Goal: Information Seeking & Learning: Check status

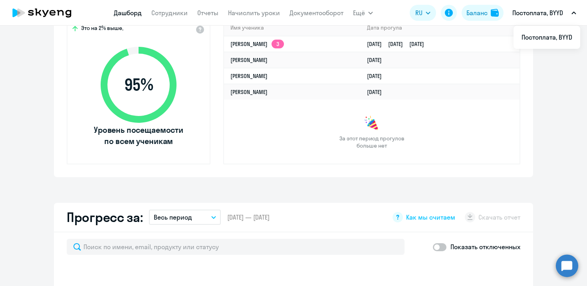
select select "30"
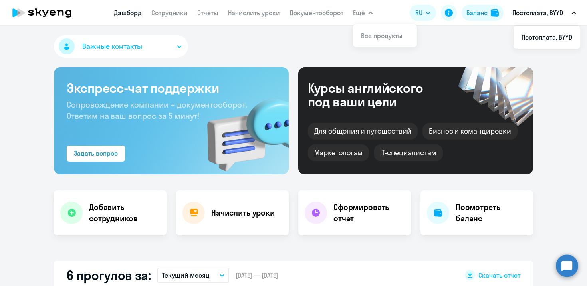
click at [370, 12] on icon "button" at bounding box center [371, 13] width 4 height 2
click at [370, 12] on icon "button" at bounding box center [370, 13] width 5 height 3
click at [577, 11] on button "Постоплата, BYYD" at bounding box center [545, 12] width 72 height 19
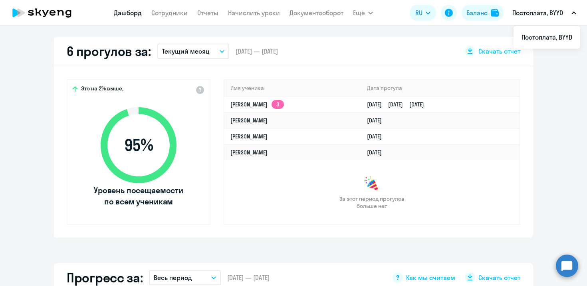
scroll to position [222, 0]
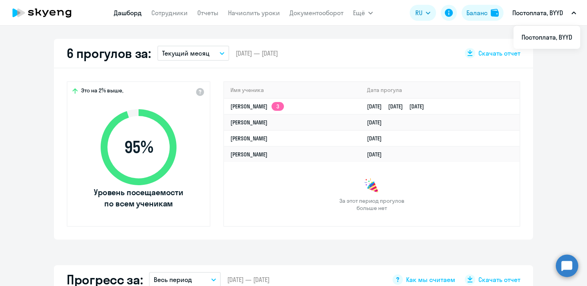
click at [215, 54] on button "Текущий месяц" at bounding box center [193, 53] width 72 height 15
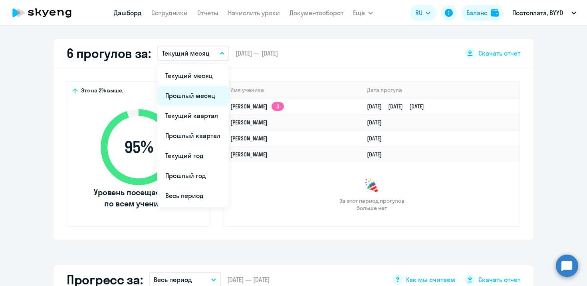
click at [198, 99] on li "Прошлый месяц" at bounding box center [192, 95] width 71 height 20
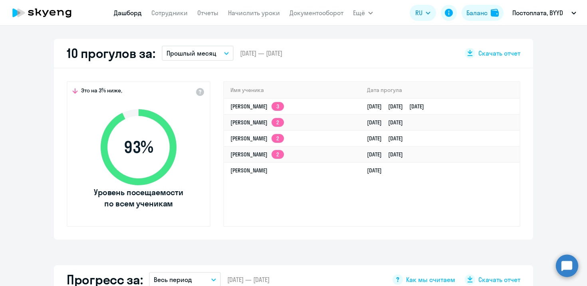
click at [226, 50] on button "Прошлый месяц" at bounding box center [198, 53] width 72 height 15
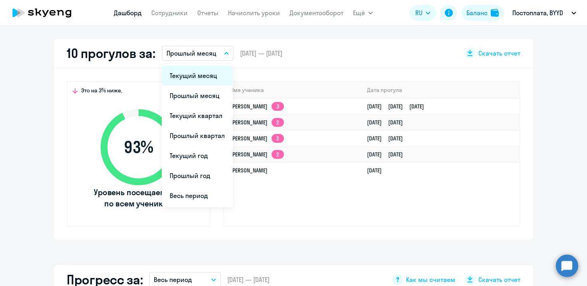
click at [189, 76] on li "Текущий месяц" at bounding box center [197, 76] width 71 height 20
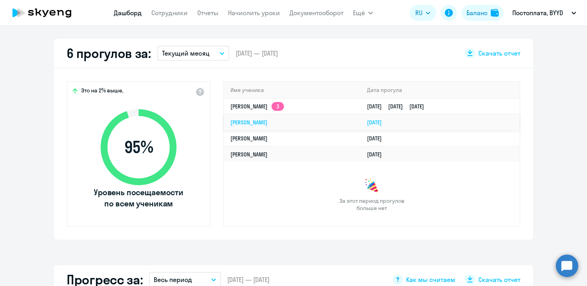
click at [264, 122] on link "[PERSON_NAME]" at bounding box center [248, 122] width 37 height 7
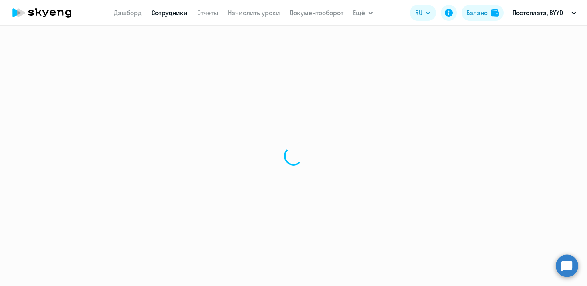
select select "english"
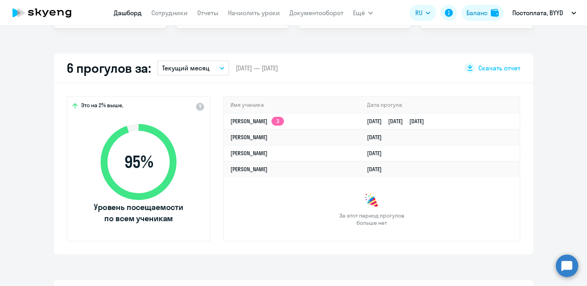
scroll to position [205, 0]
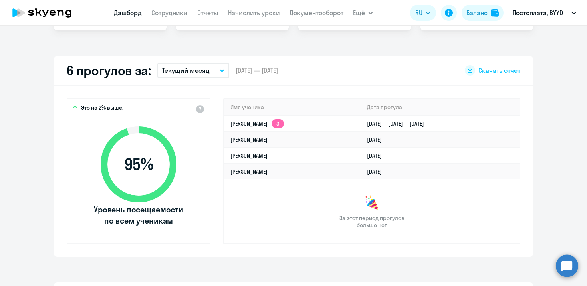
click at [220, 73] on button "Текущий месяц" at bounding box center [193, 70] width 72 height 15
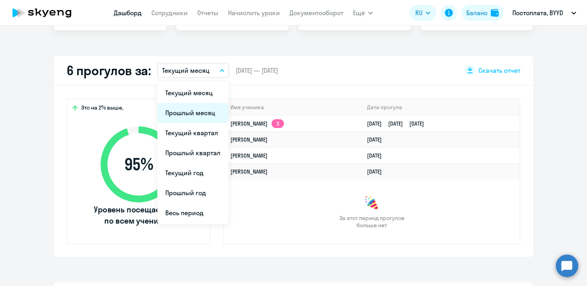
click at [200, 115] on li "Прошлый месяц" at bounding box center [192, 113] width 71 height 20
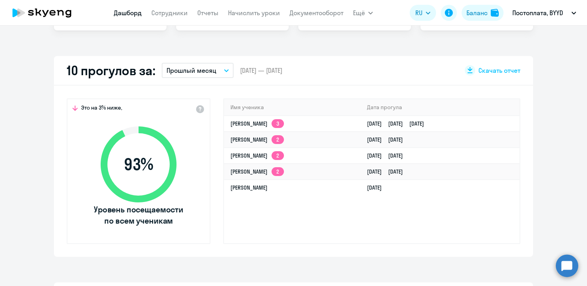
select select "30"
click at [224, 69] on icon "button" at bounding box center [226, 70] width 5 height 3
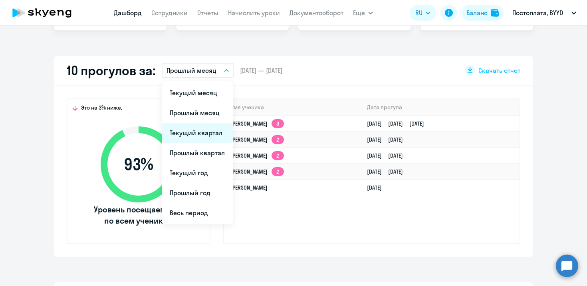
click at [207, 134] on li "Текущий квартал" at bounding box center [197, 133] width 71 height 20
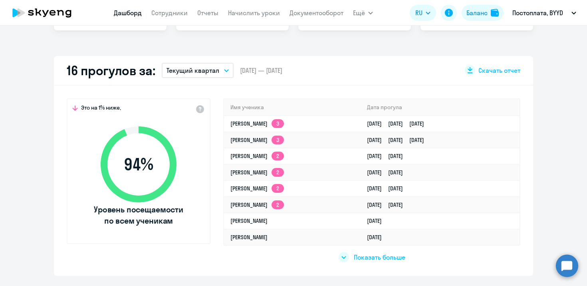
click at [224, 73] on button "Текущий квартал" at bounding box center [198, 70] width 72 height 15
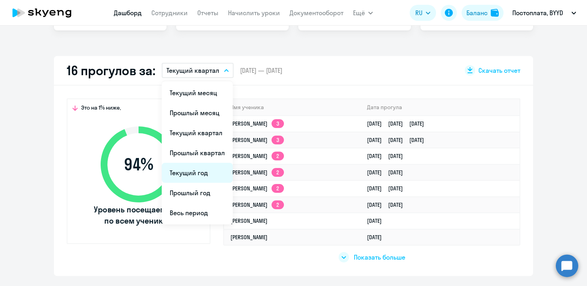
click at [201, 175] on li "Текущий год" at bounding box center [197, 173] width 71 height 20
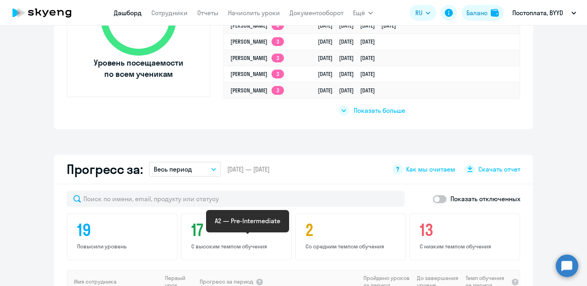
scroll to position [346, 0]
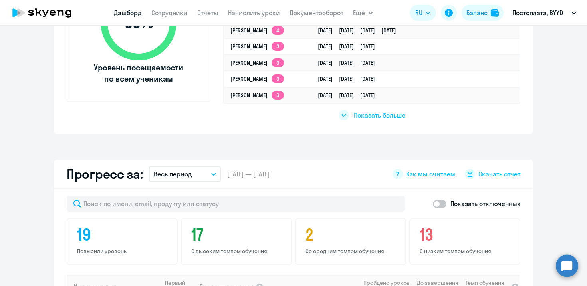
click at [364, 115] on span "Показать больше" at bounding box center [380, 115] width 52 height 9
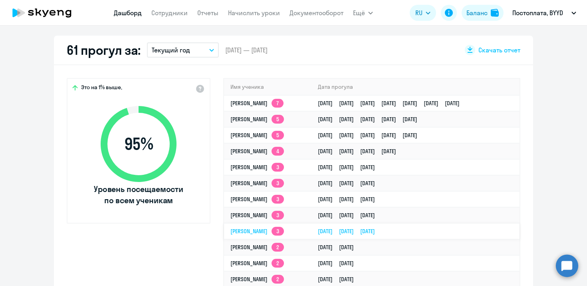
scroll to position [220, 0]
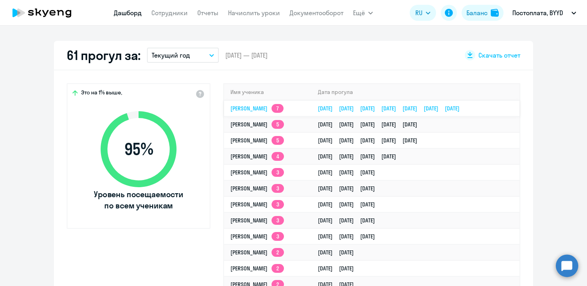
click at [250, 107] on link "[PERSON_NAME] 7" at bounding box center [256, 108] width 53 height 7
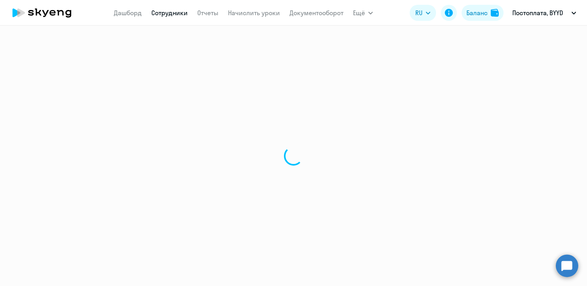
select select "english"
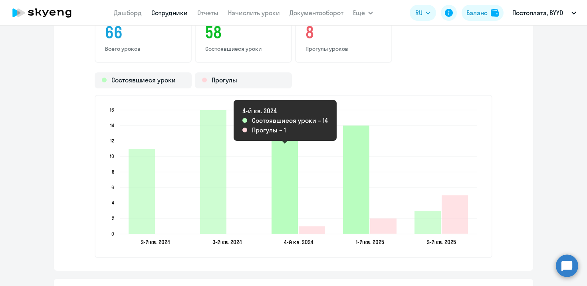
scroll to position [1100, 0]
